Goal: Task Accomplishment & Management: Use online tool/utility

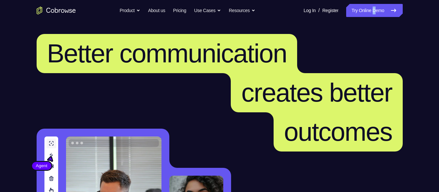
click at [374, 12] on link "Try Online Demo" at bounding box center [374, 10] width 56 height 13
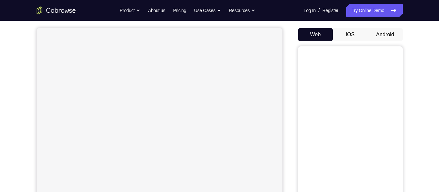
scroll to position [56, 0]
click at [376, 40] on button "Android" at bounding box center [384, 34] width 35 height 13
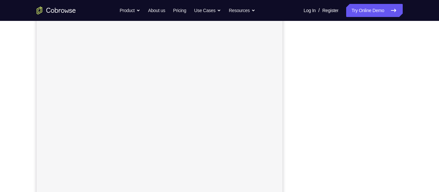
scroll to position [111, 0]
